Goal: Check status

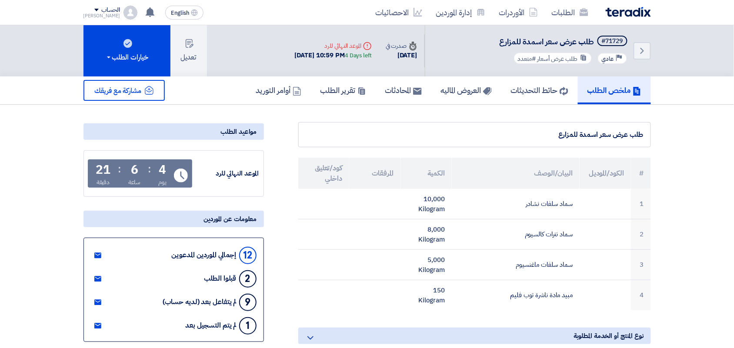
click at [626, 14] on img at bounding box center [627, 12] width 45 height 10
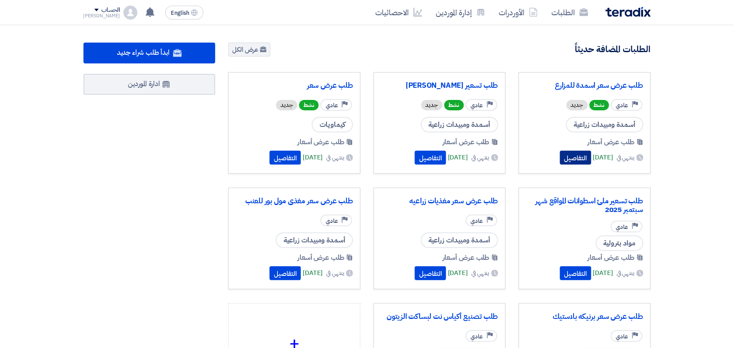
click at [560, 151] on button "التفاصيل" at bounding box center [575, 158] width 31 height 14
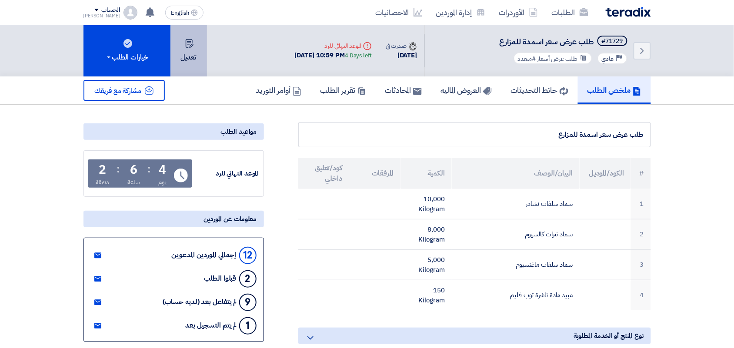
click at [190, 47] on button "تعديل" at bounding box center [188, 50] width 37 height 51
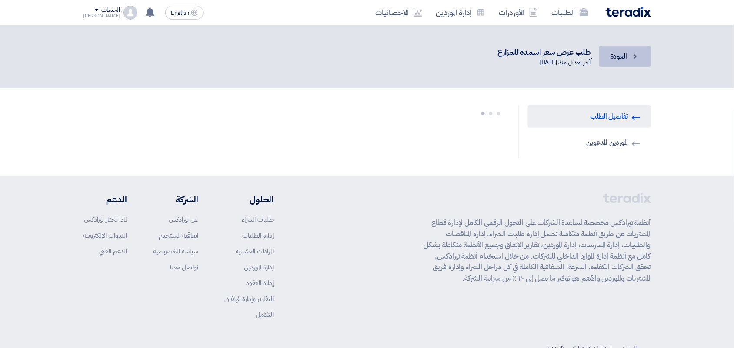
click at [616, 55] on span "العودة" at bounding box center [618, 56] width 17 height 10
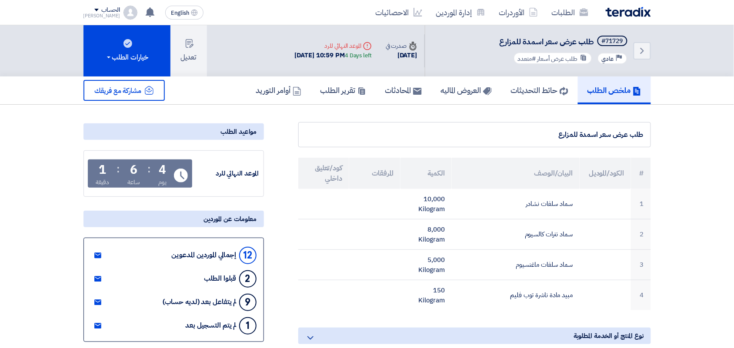
click at [632, 10] on img at bounding box center [627, 12] width 45 height 10
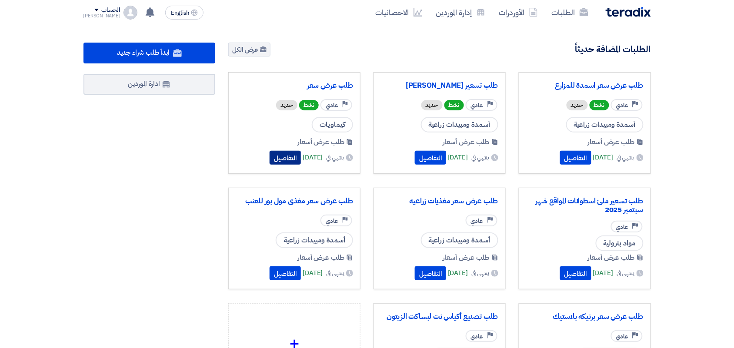
click at [270, 160] on button "التفاصيل" at bounding box center [284, 158] width 31 height 14
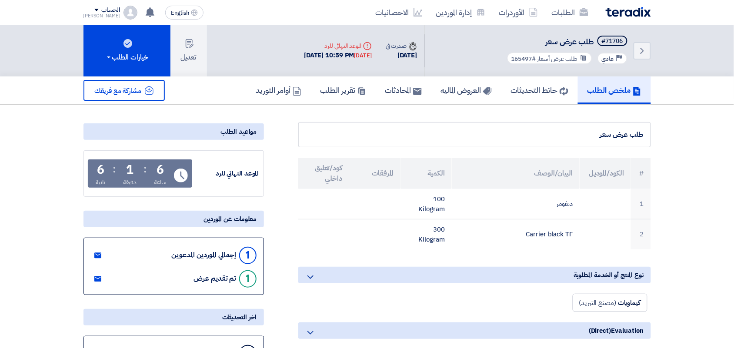
click at [631, 10] on img at bounding box center [627, 12] width 45 height 10
